Goal: Information Seeking & Learning: Learn about a topic

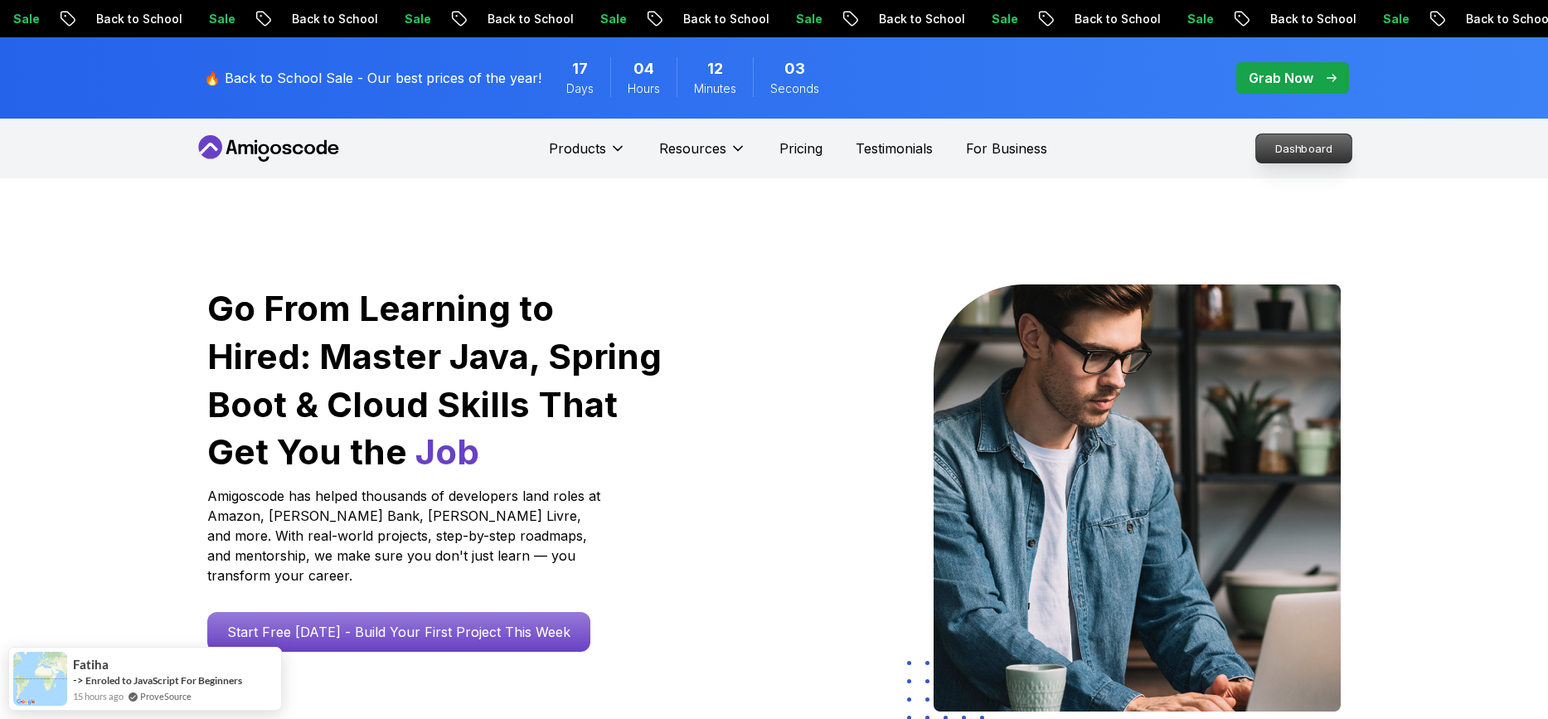
click at [1301, 150] on p "Dashboard" at bounding box center [1304, 148] width 95 height 28
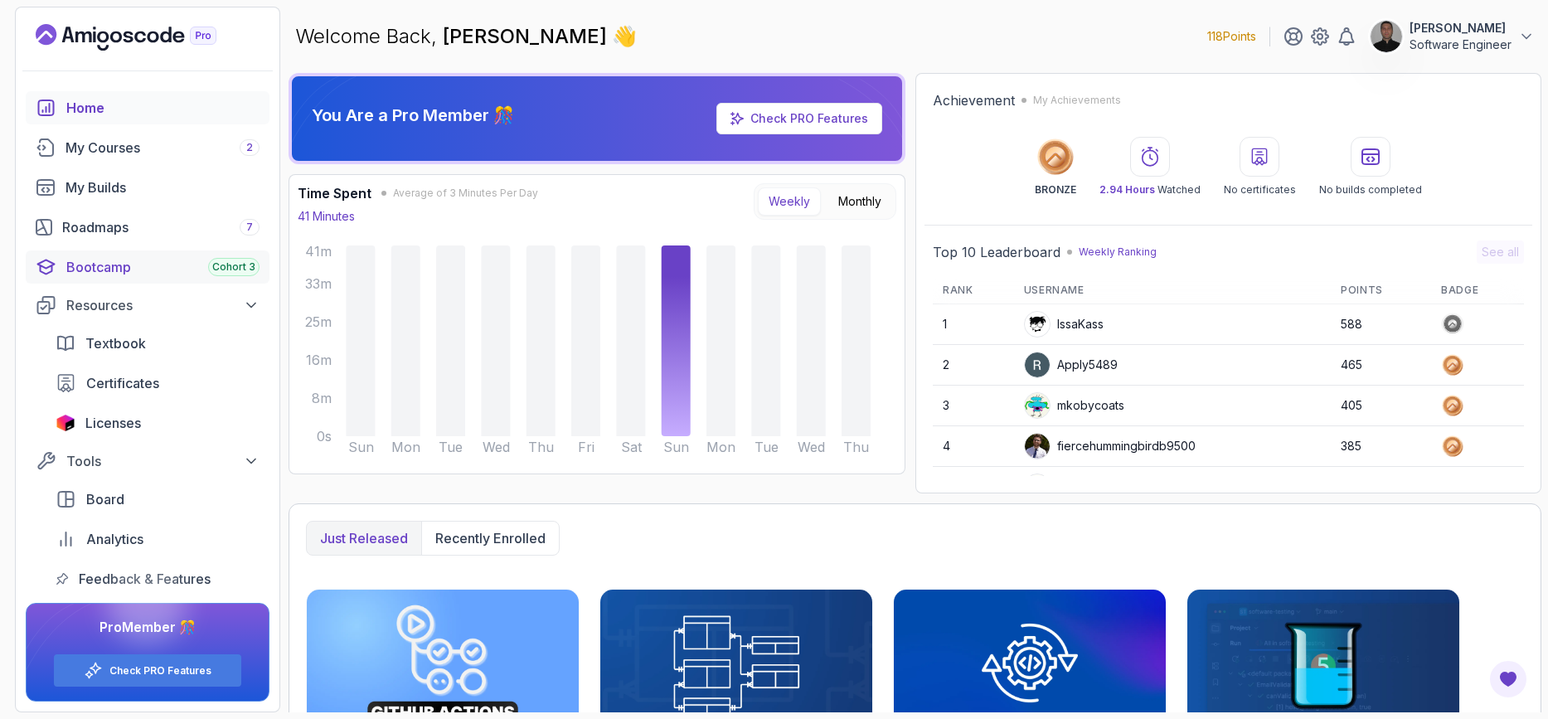
click at [129, 258] on div "Bootcamp Cohort 3" at bounding box center [162, 267] width 193 height 20
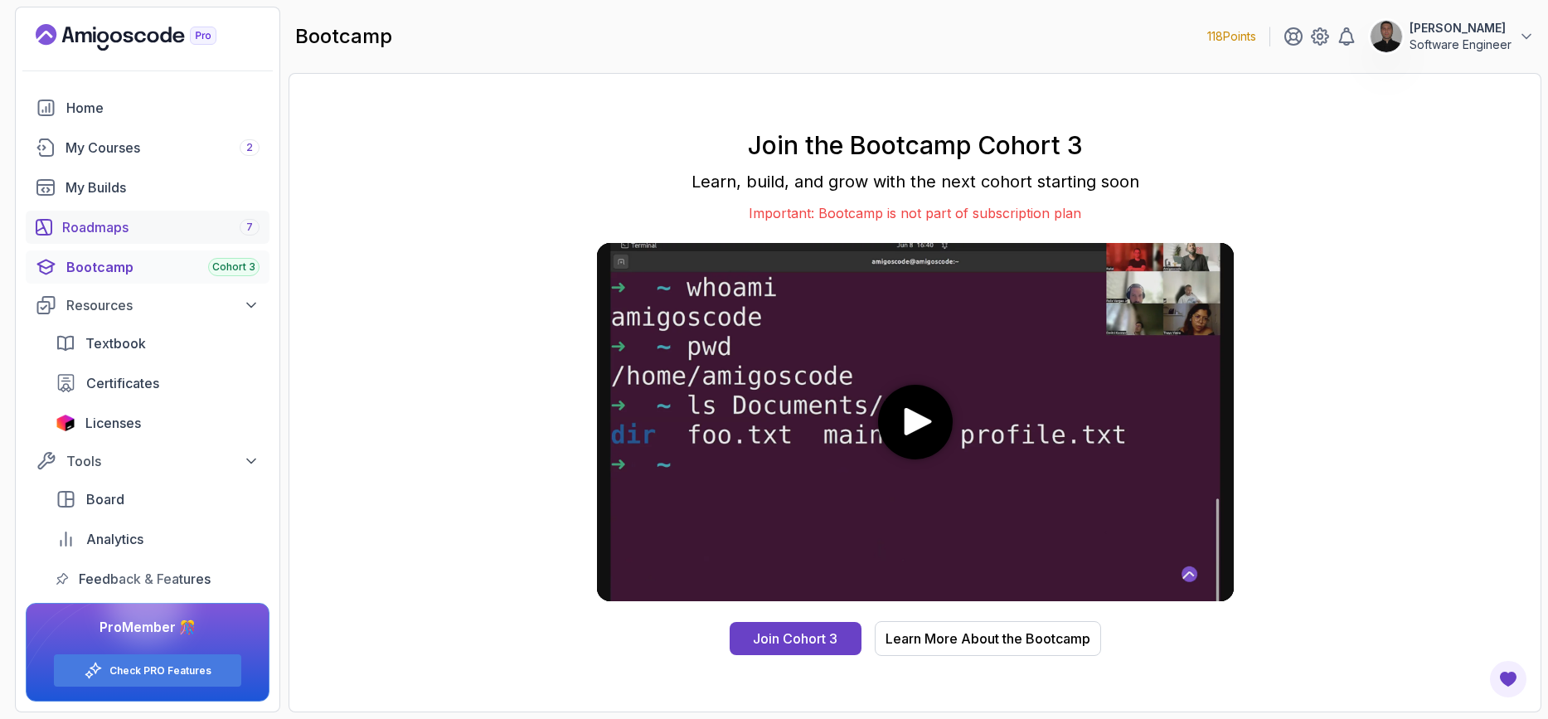
click at [129, 224] on div "Roadmaps 7" at bounding box center [160, 227] width 197 height 20
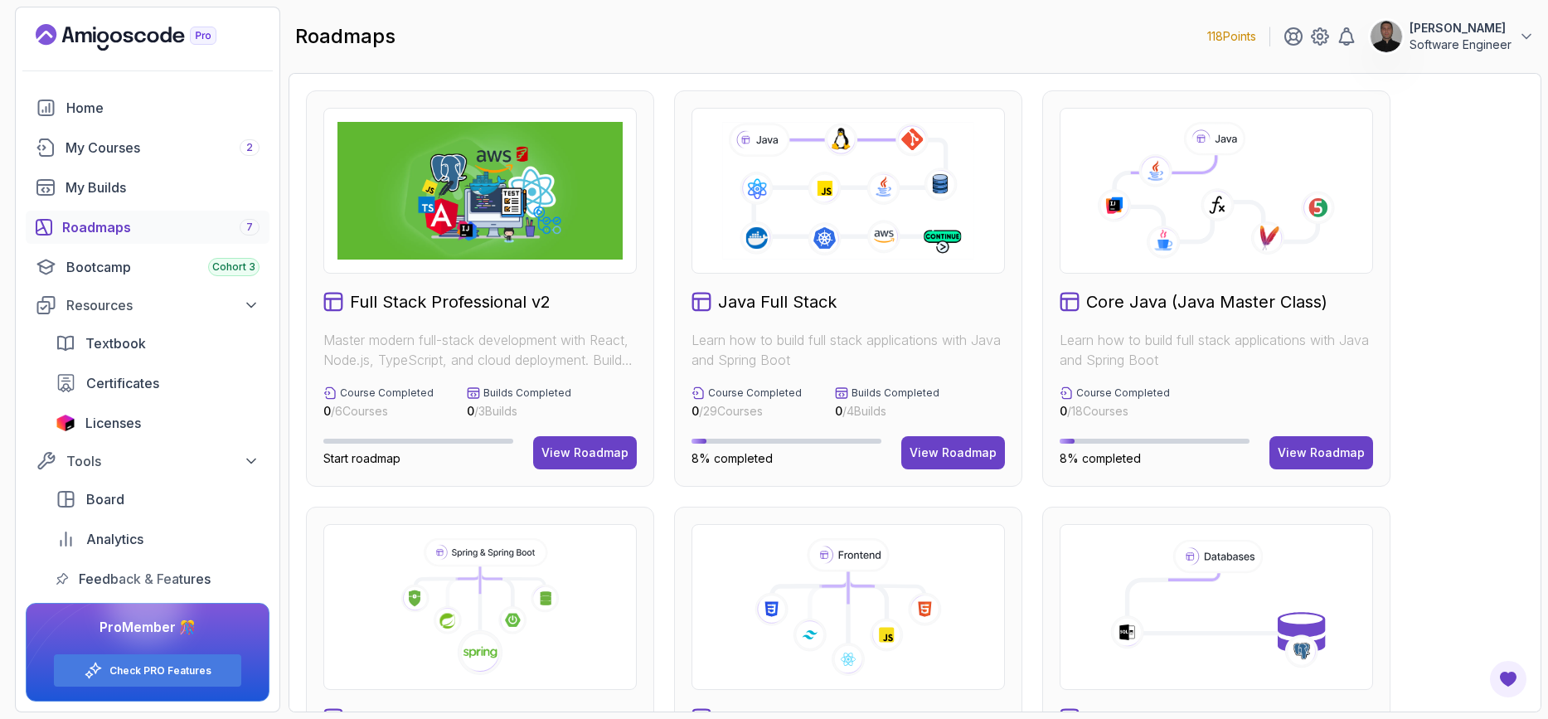
click at [1173, 264] on div at bounding box center [1217, 191] width 314 height 166
click at [1299, 446] on div "View Roadmap" at bounding box center [1321, 453] width 87 height 17
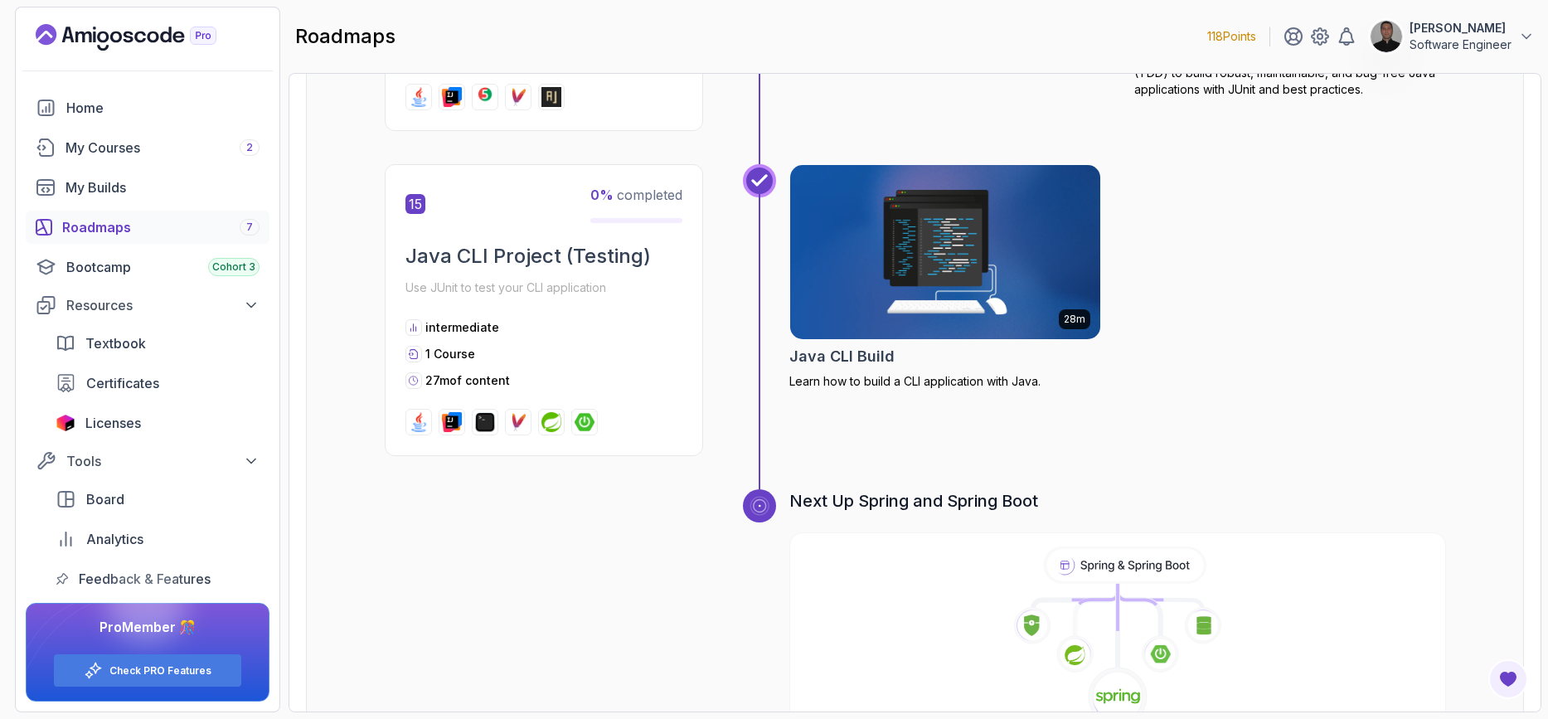
scroll to position [5308, 0]
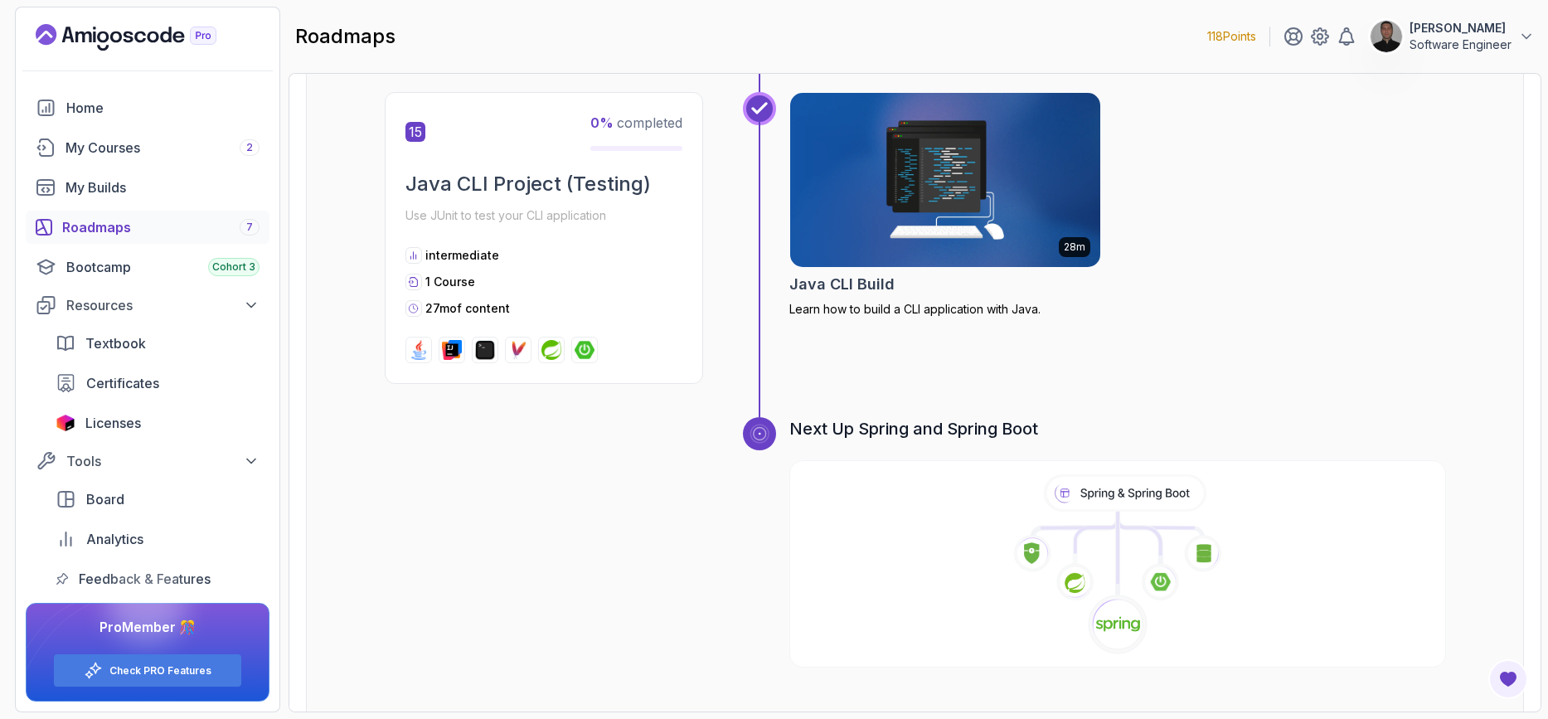
click at [128, 580] on div at bounding box center [147, 604] width 80 height 80
click at [103, 109] on div "Home" at bounding box center [162, 108] width 193 height 20
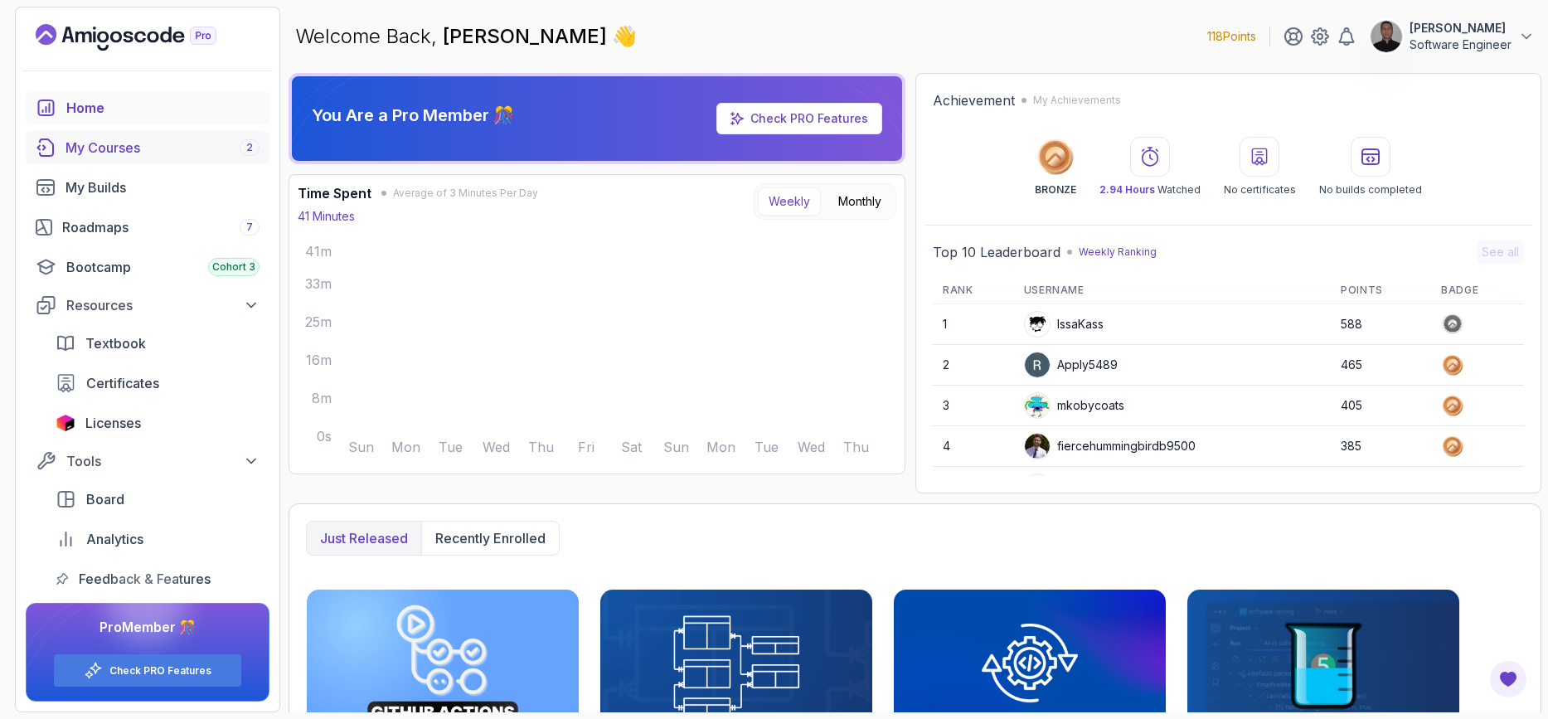
click at [122, 148] on div "My Courses 2" at bounding box center [163, 148] width 194 height 20
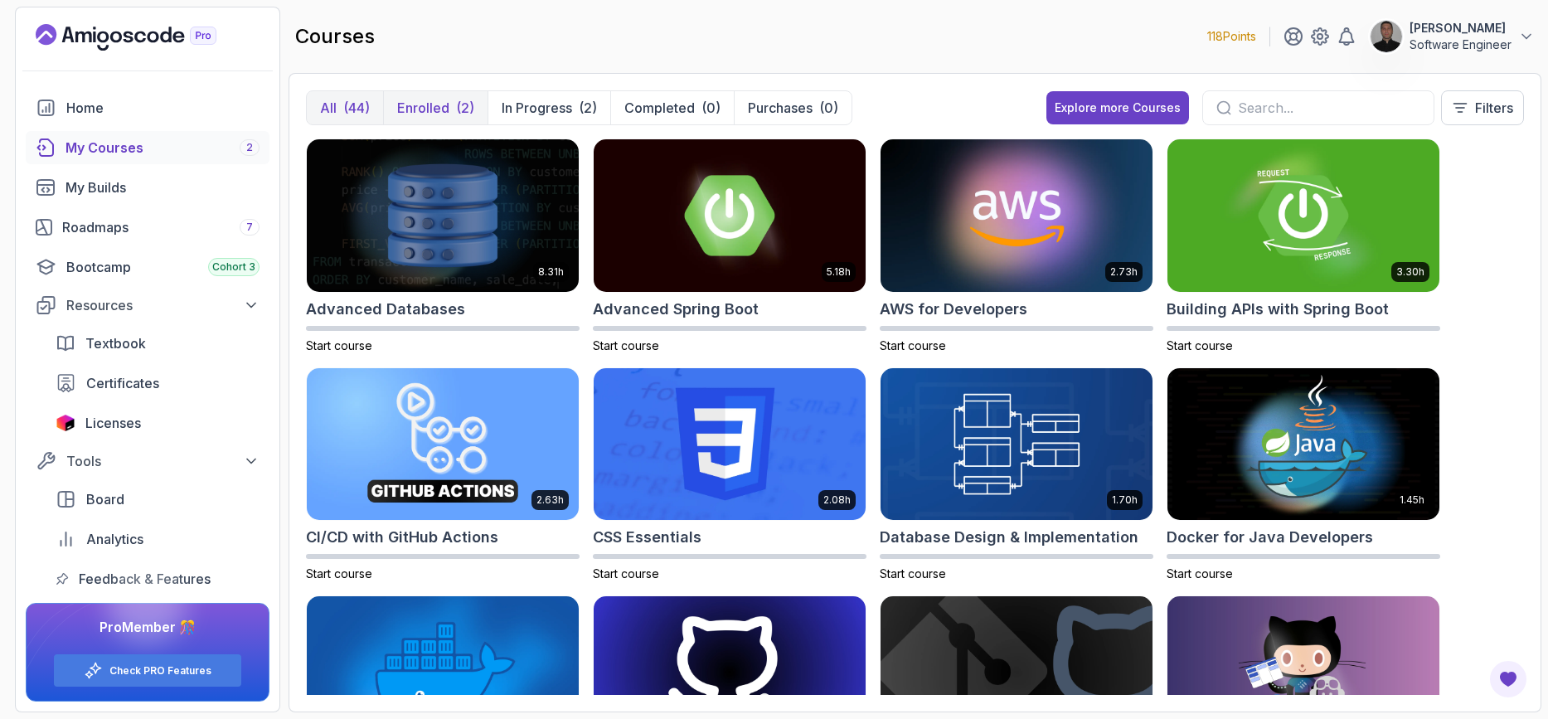
click at [427, 103] on p "Enrolled" at bounding box center [423, 108] width 52 height 20
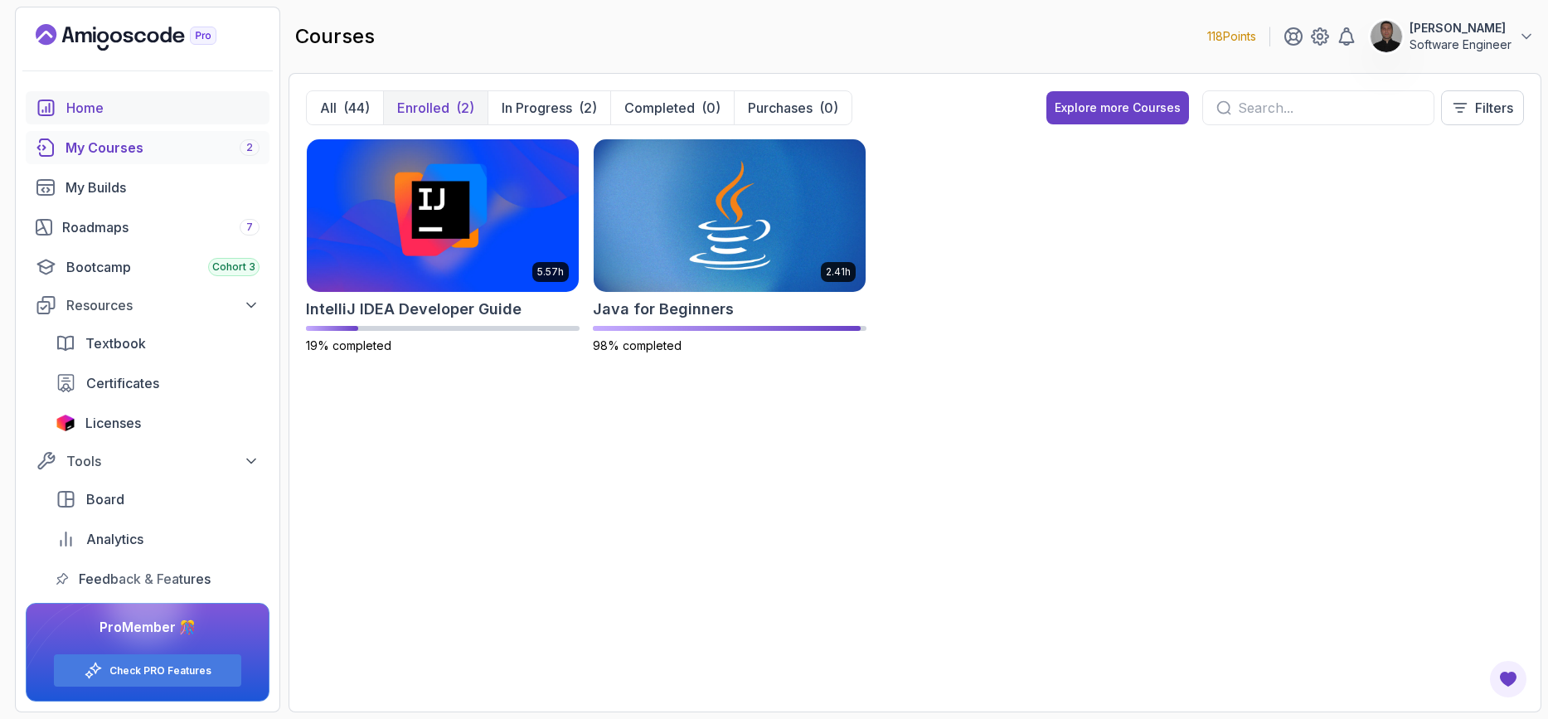
click at [170, 95] on link "Home" at bounding box center [148, 107] width 244 height 33
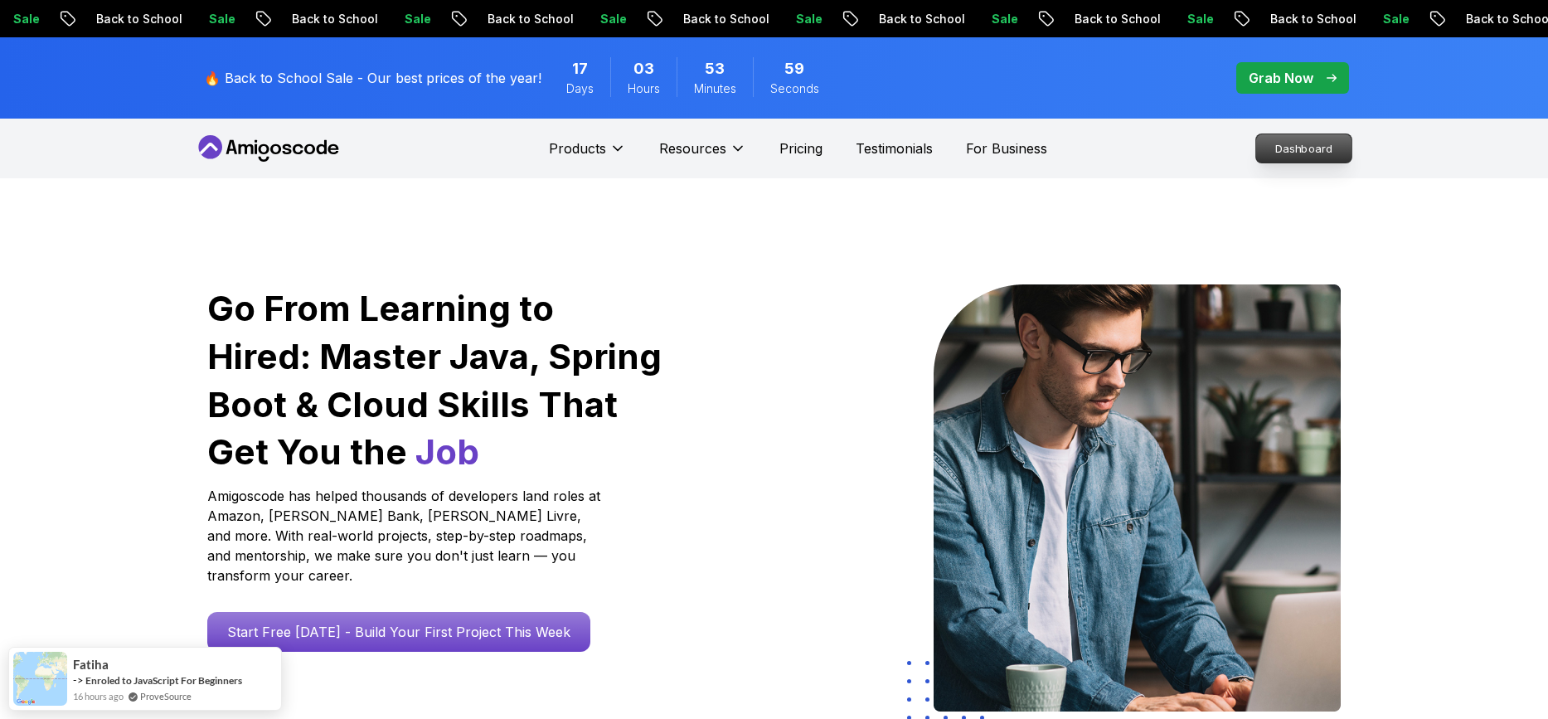
click at [1286, 144] on p "Dashboard" at bounding box center [1304, 148] width 95 height 28
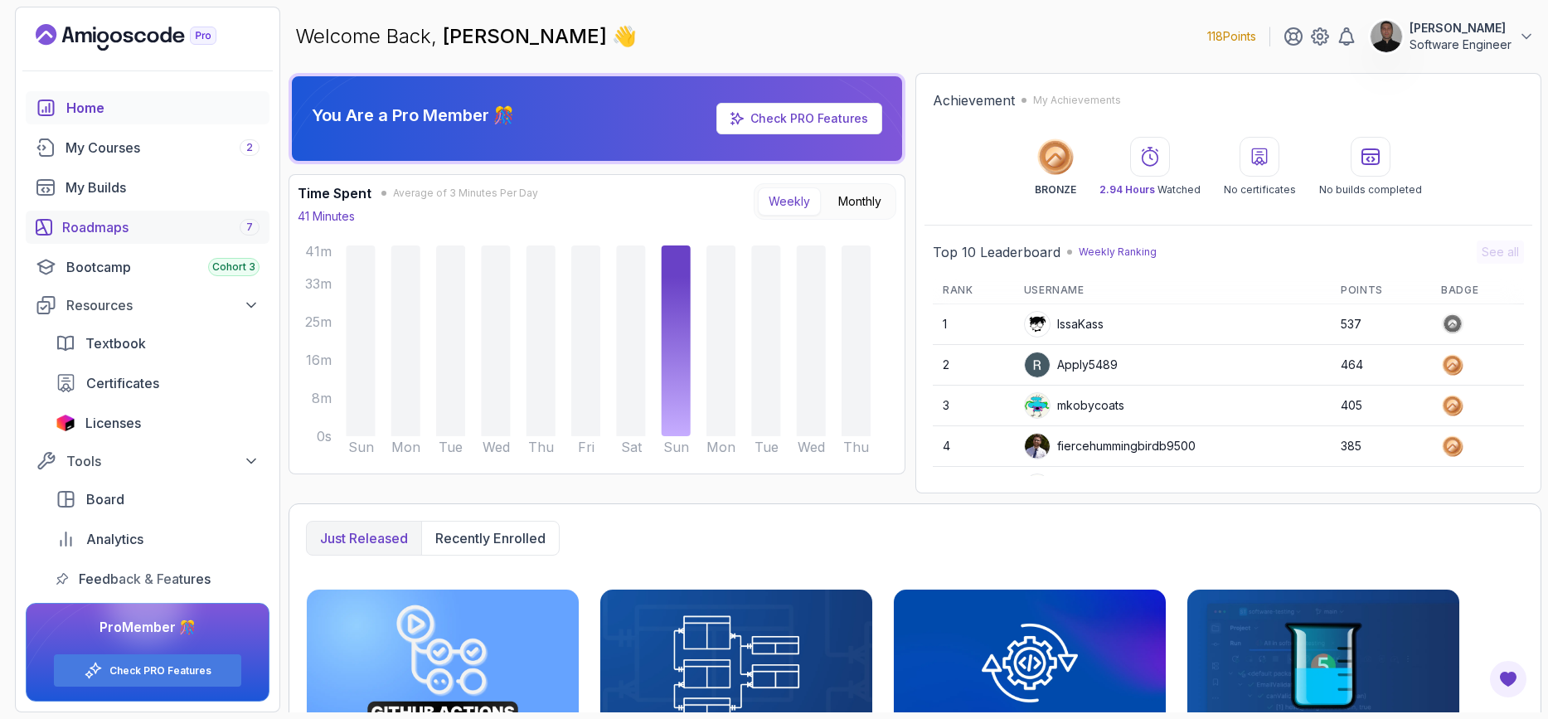
click at [148, 231] on div "Roadmaps 7" at bounding box center [160, 227] width 197 height 20
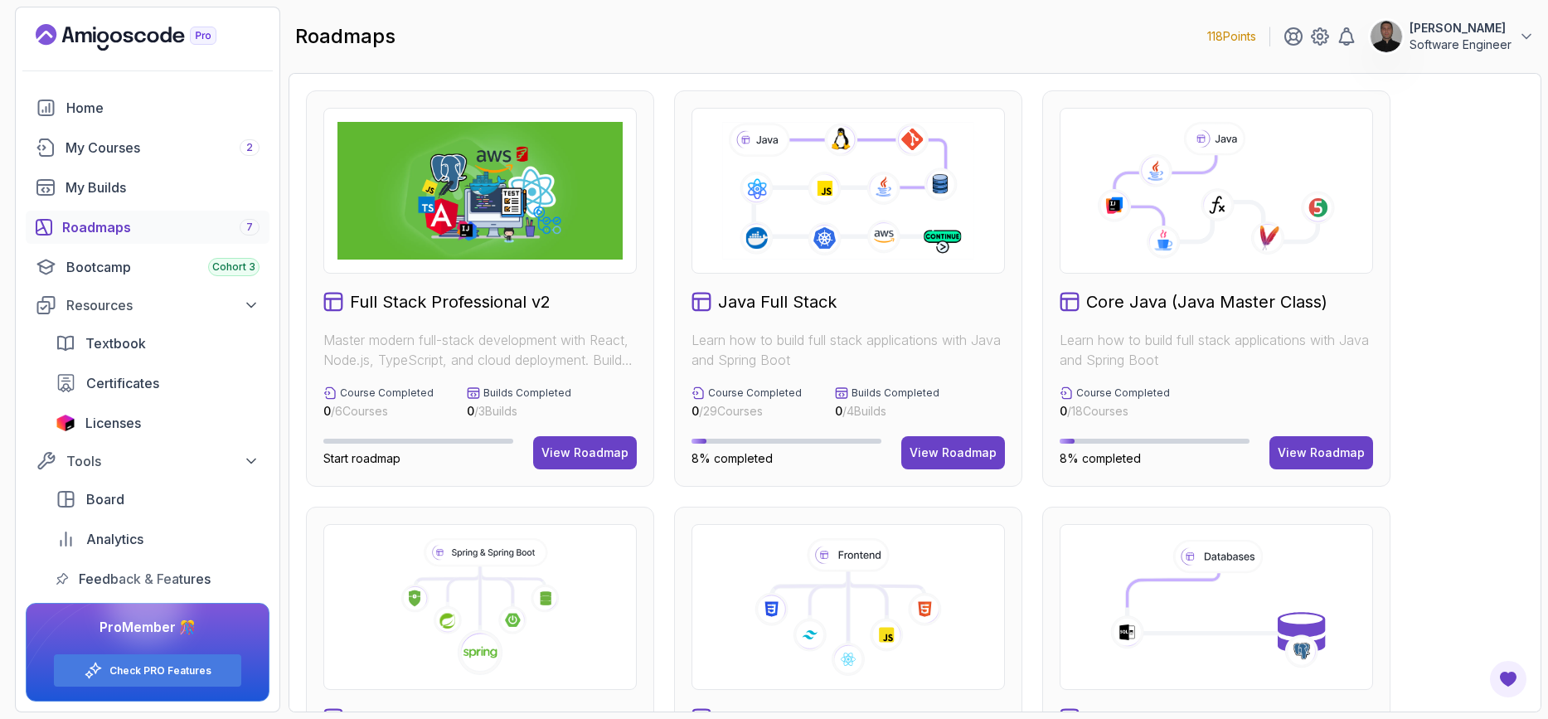
click at [1184, 318] on div "Core Java (Java Master Class) Learn how to build full stack applications with J…" at bounding box center [1217, 288] width 348 height 396
click at [1298, 450] on div "View Roadmap" at bounding box center [1321, 453] width 87 height 17
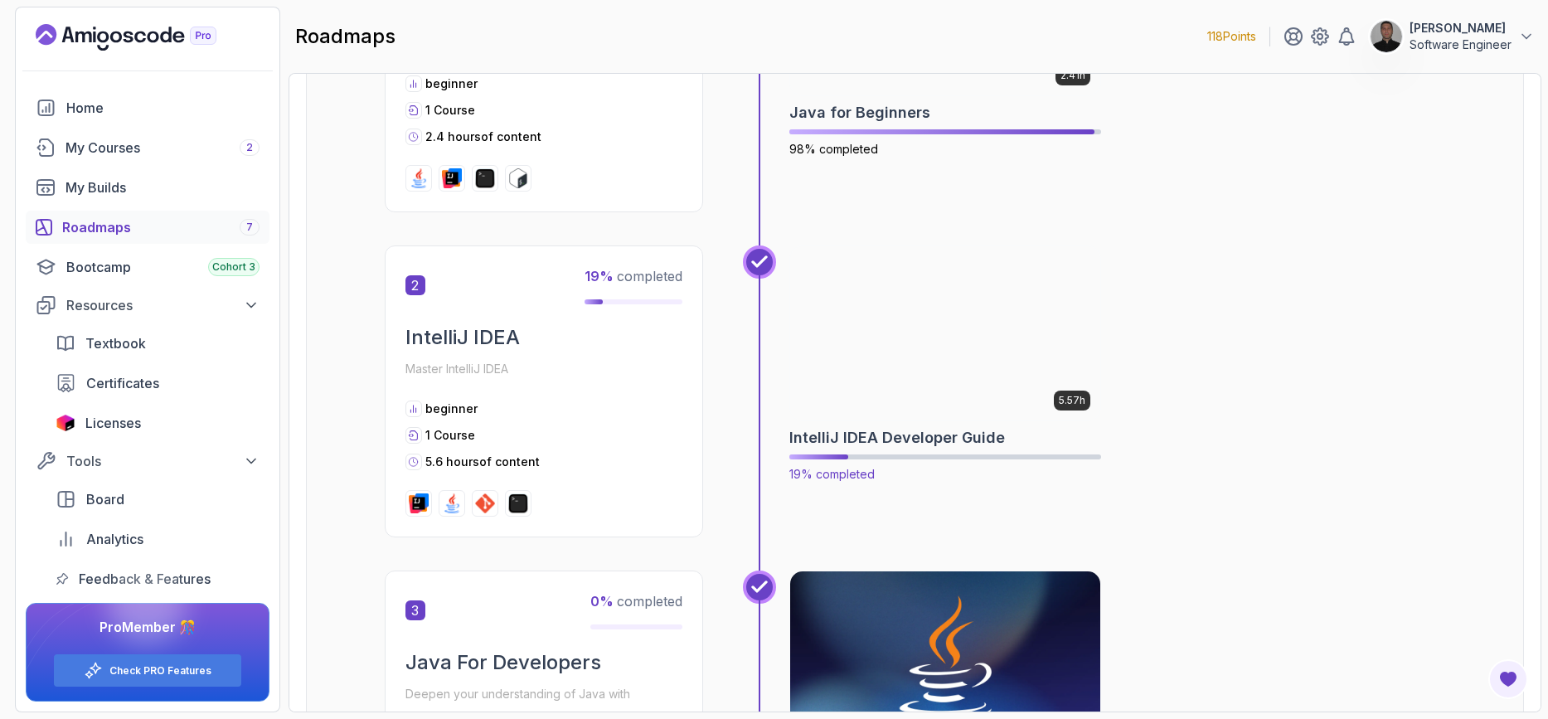
scroll to position [597, 0]
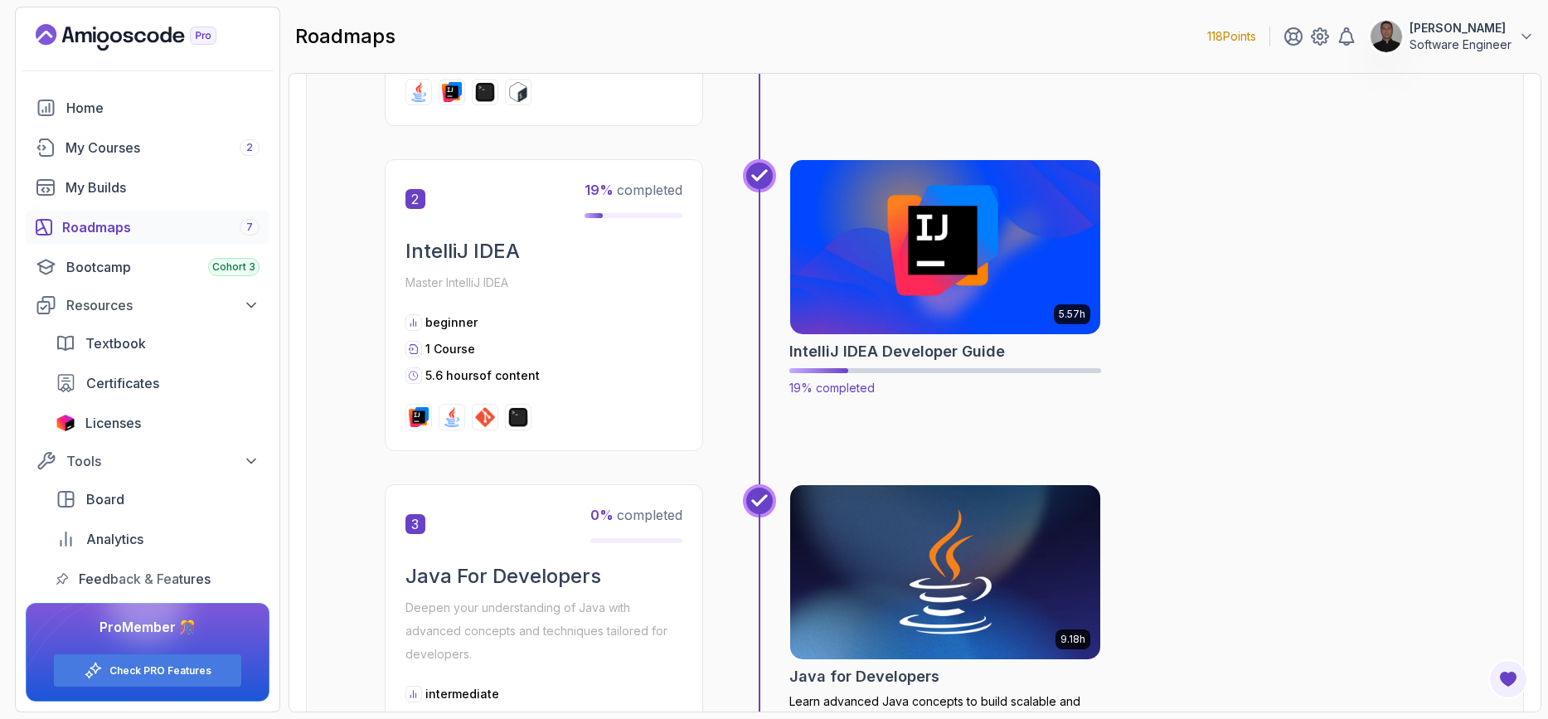
click at [907, 264] on img at bounding box center [945, 247] width 326 height 182
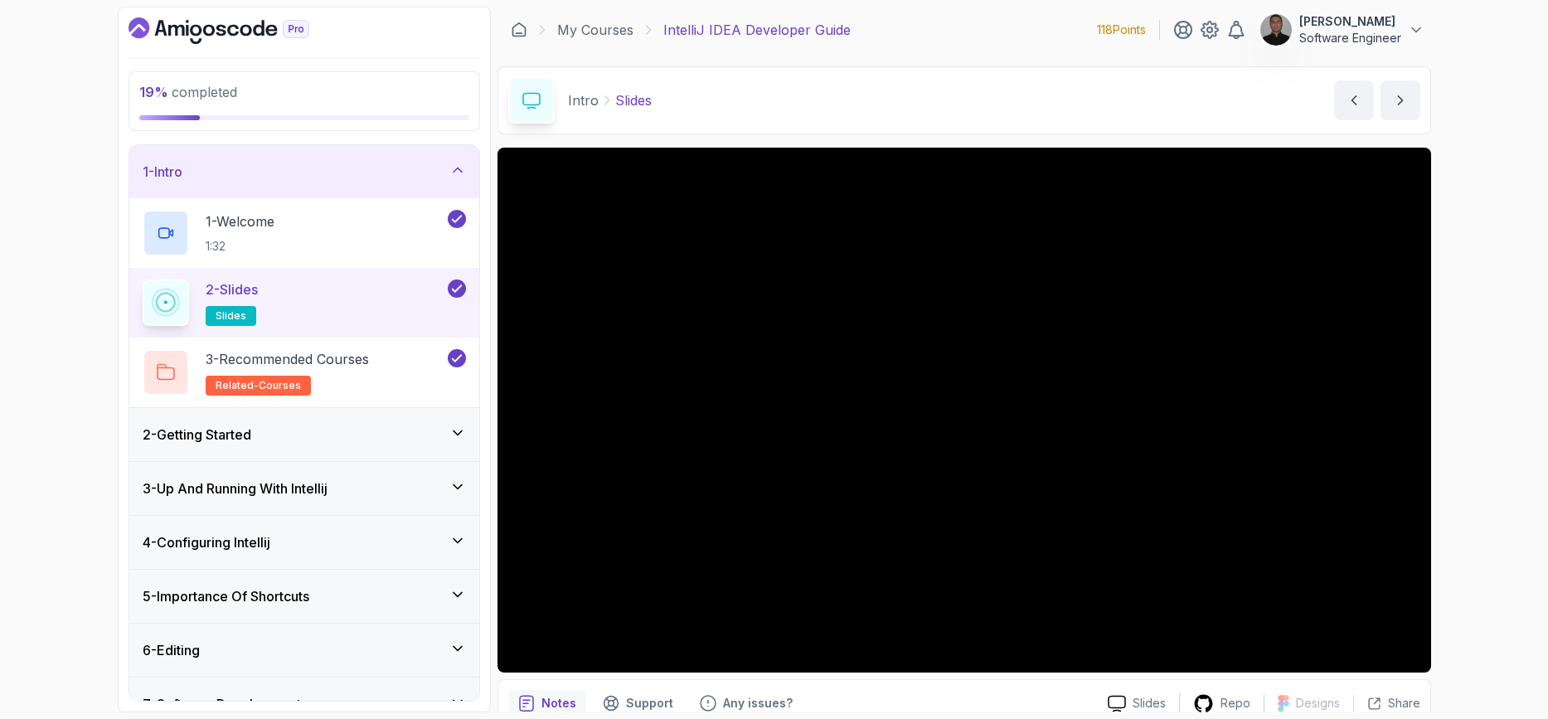
scroll to position [199, 0]
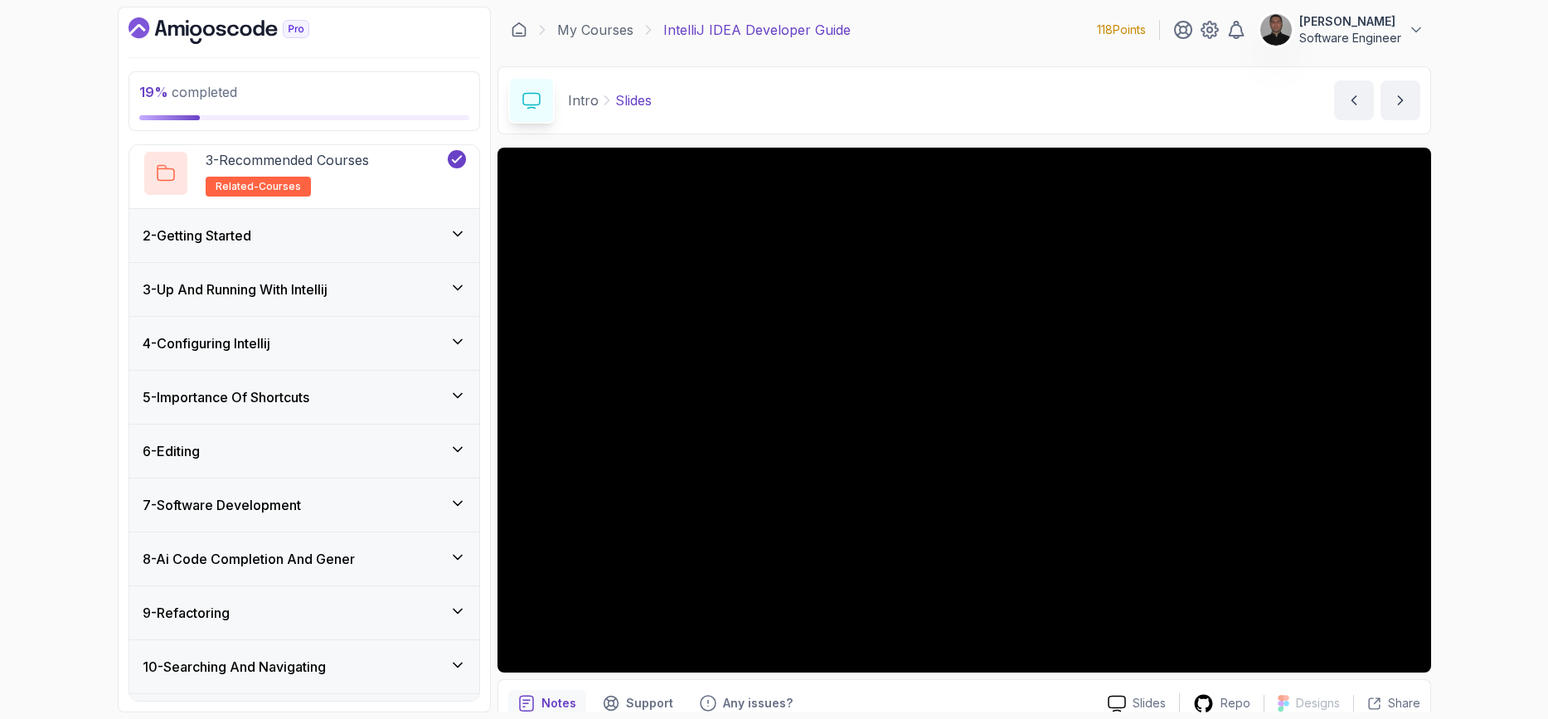
click at [455, 233] on icon at bounding box center [458, 233] width 8 height 4
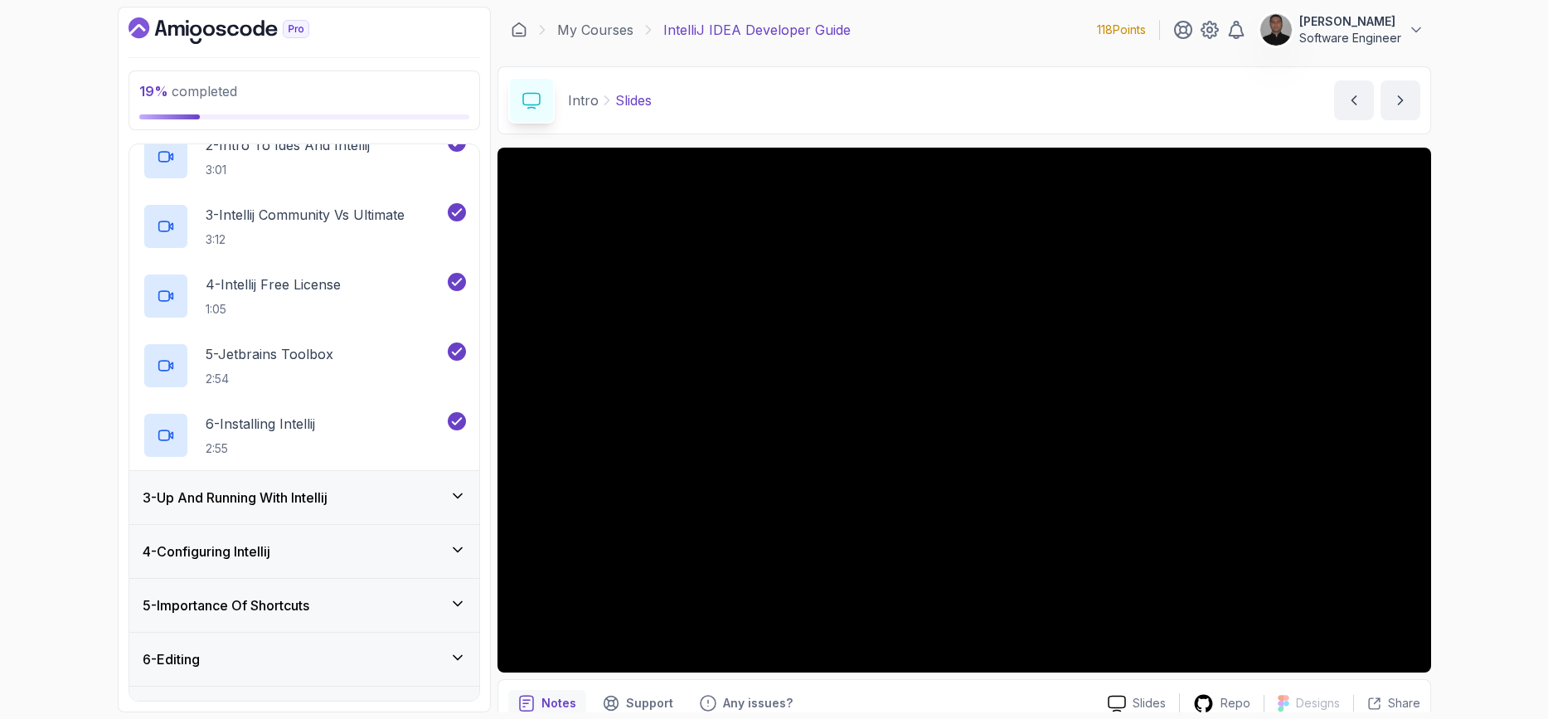
scroll to position [217, 0]
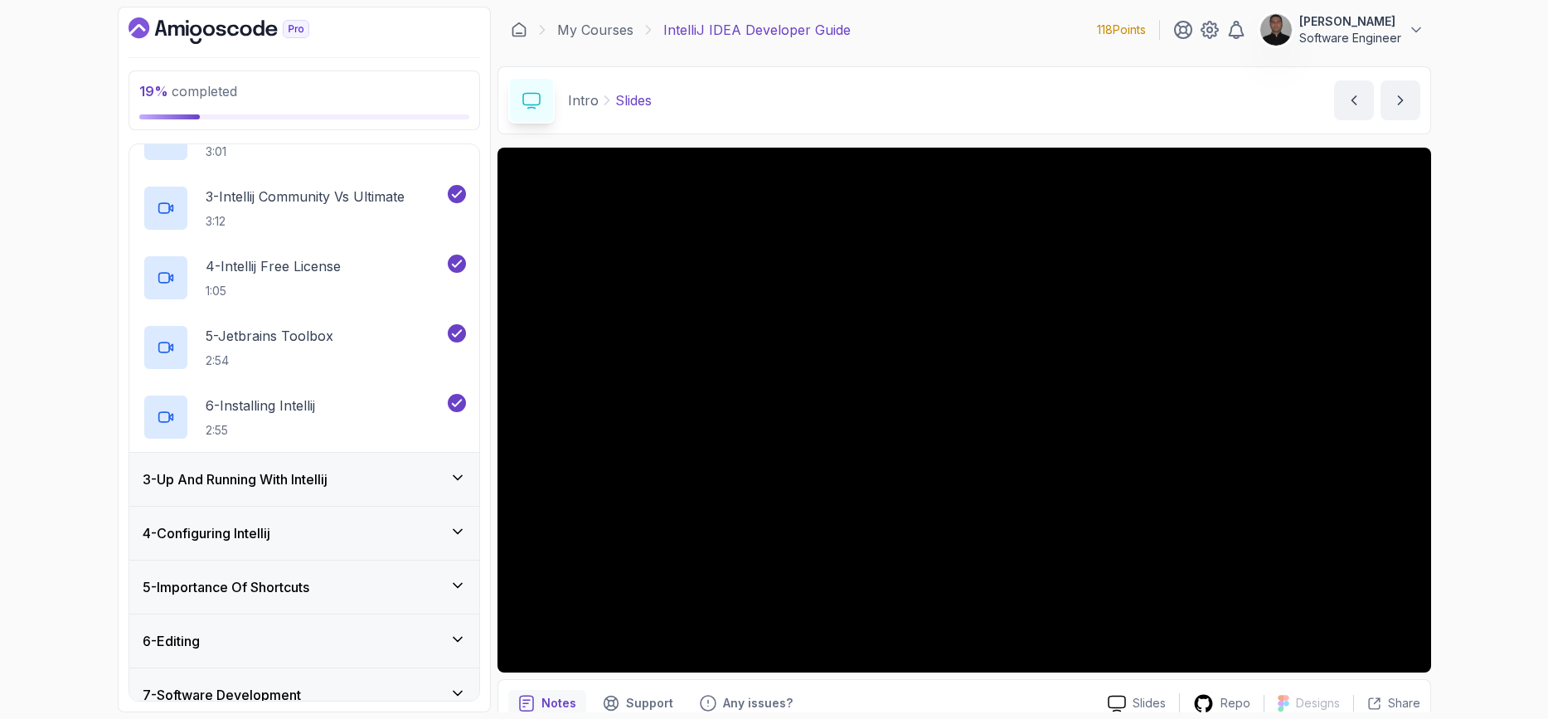
click at [461, 474] on icon at bounding box center [458, 477] width 17 height 17
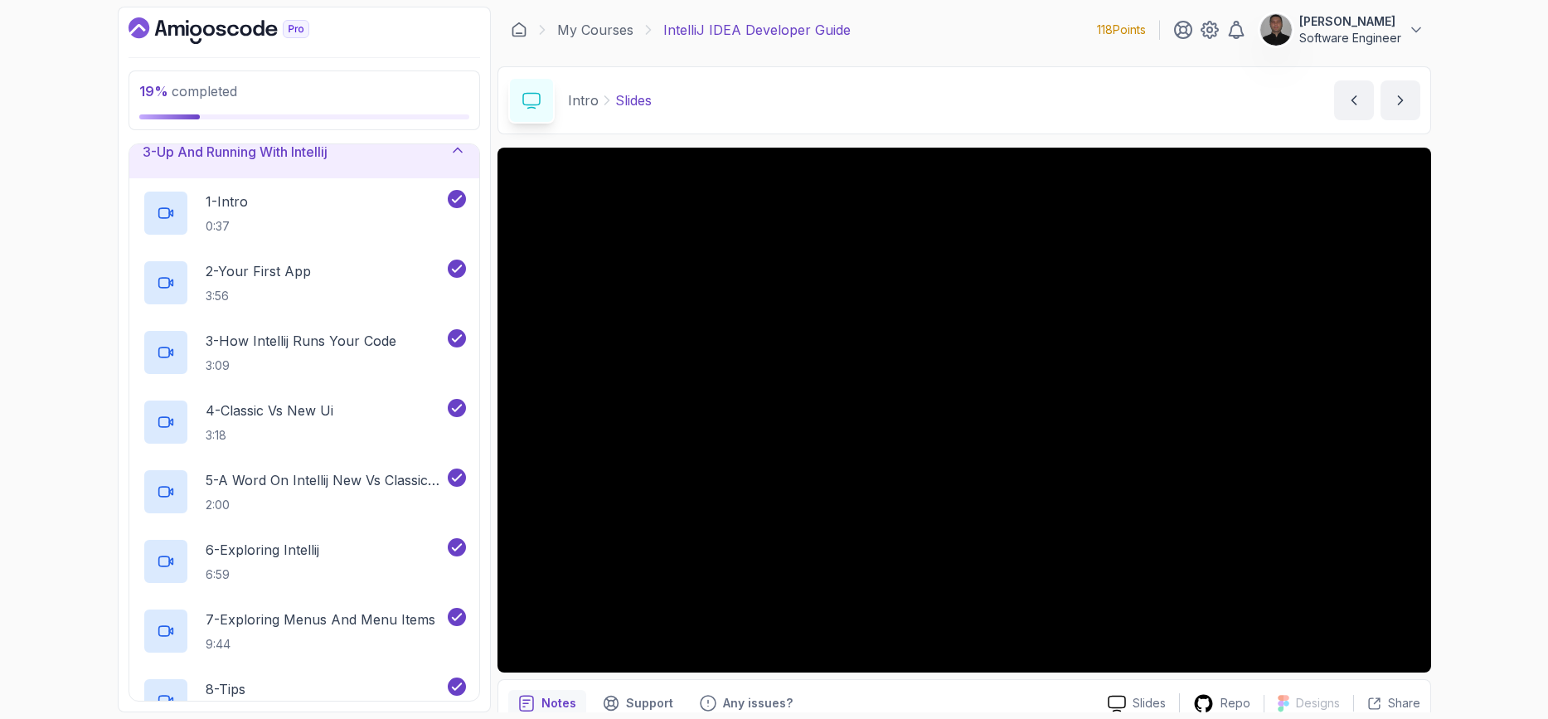
scroll to position [27, 0]
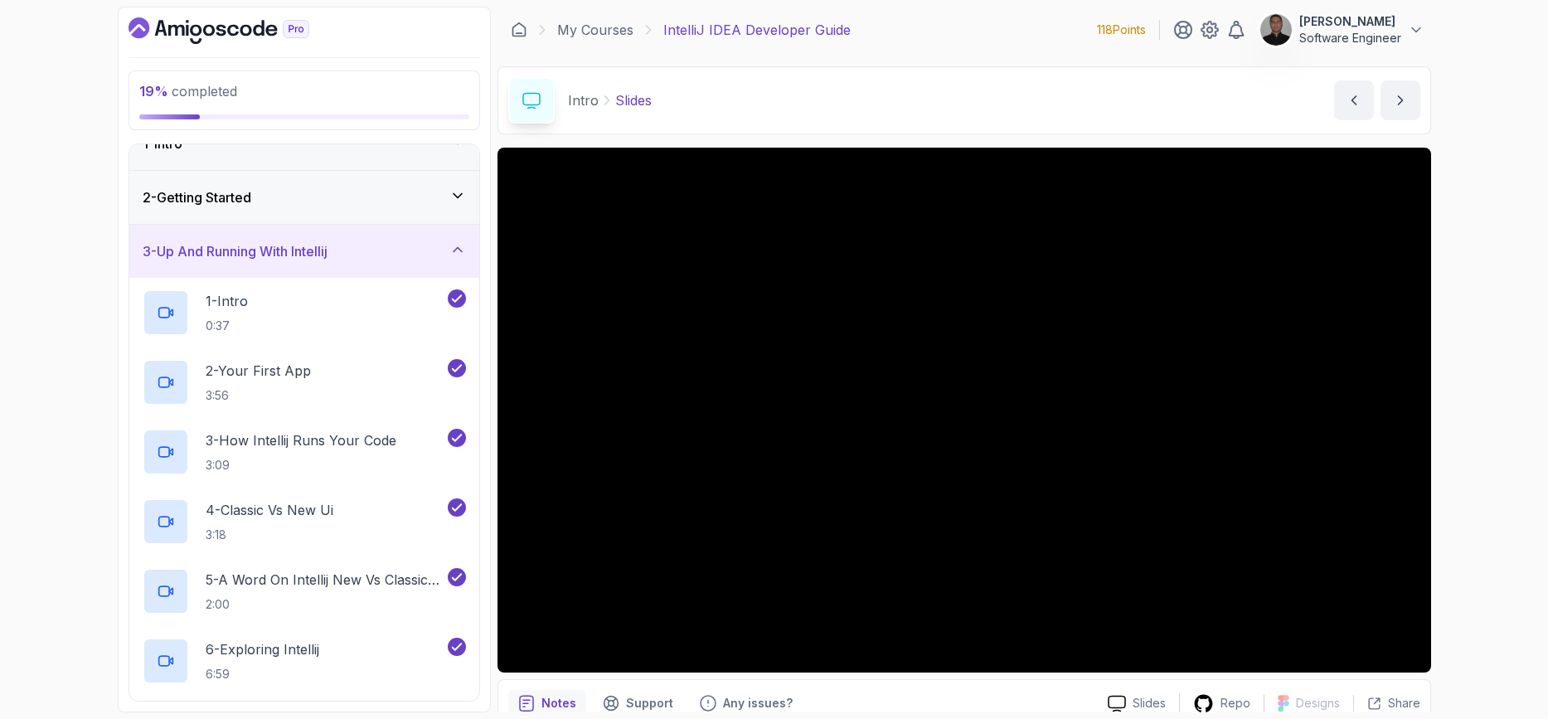
click at [463, 244] on icon at bounding box center [458, 249] width 17 height 17
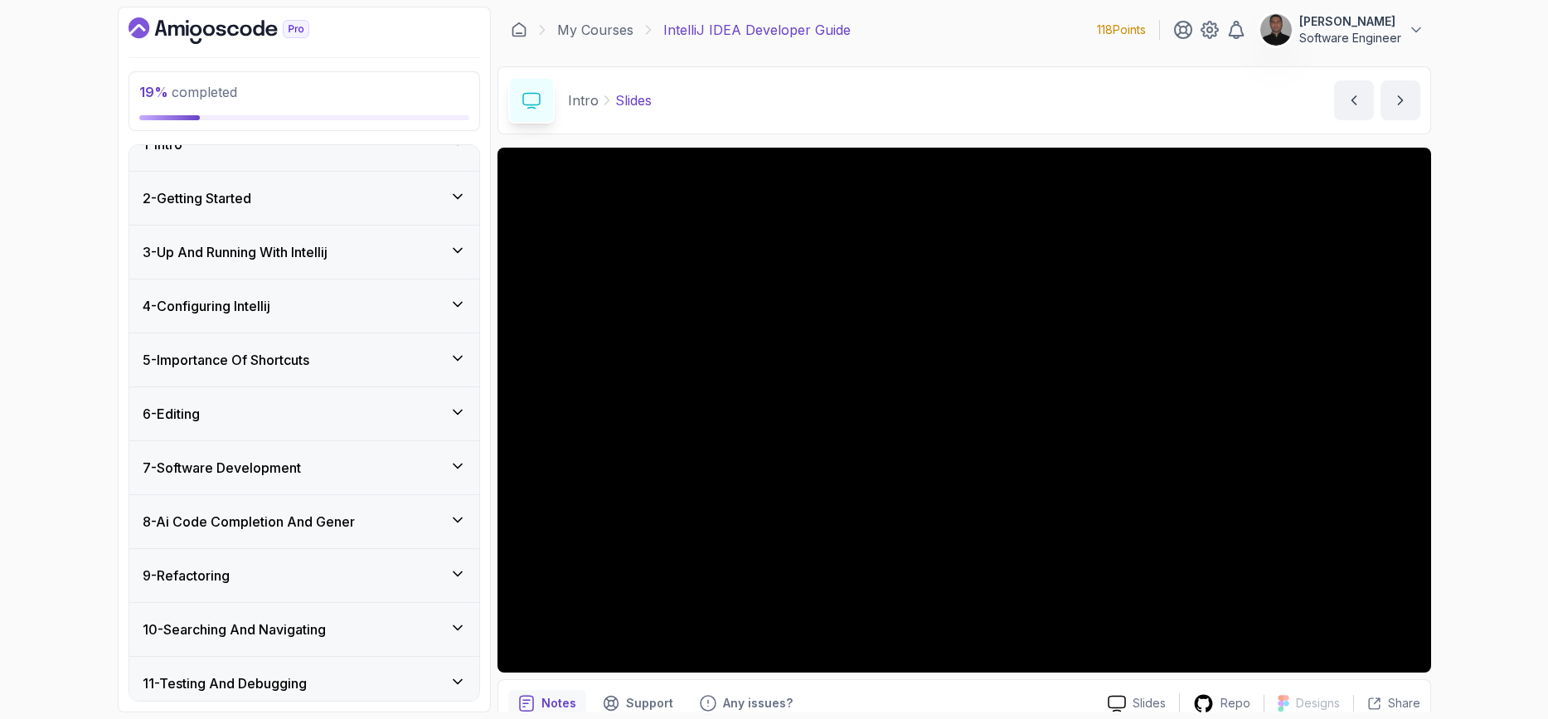
click at [455, 300] on icon at bounding box center [458, 304] width 17 height 17
